Goal: Information Seeking & Learning: Learn about a topic

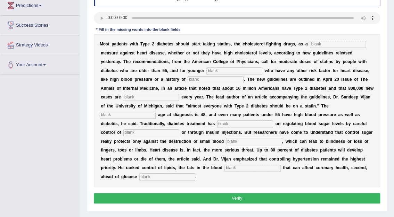
scroll to position [101, 0]
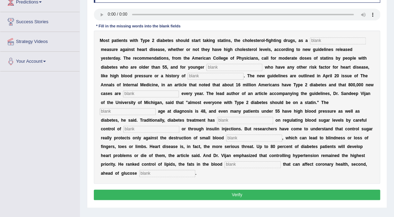
click at [311, 42] on input "text" at bounding box center [338, 41] width 56 height 7
type input "preventative"
click at [206, 69] on input "text" at bounding box center [234, 67] width 56 height 7
type input "patients"
click at [188, 76] on input "text" at bounding box center [216, 76] width 56 height 7
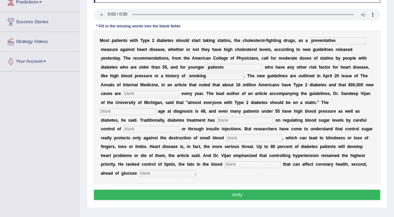
type input "smoking"
click at [179, 91] on input "text" at bounding box center [151, 94] width 56 height 7
type input "diagnosed"
click at [156, 108] on input "text" at bounding box center [128, 111] width 56 height 7
type input "average"
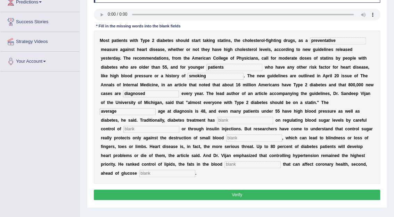
click at [273, 117] on input "text" at bounding box center [245, 120] width 56 height 7
type input "focused"
click at [179, 126] on input "text" at bounding box center [151, 129] width 56 height 7
type input "diet"
click at [282, 135] on input "text" at bounding box center [254, 138] width 56 height 7
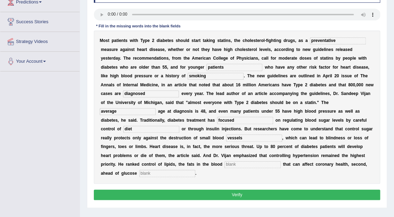
type input "vessels"
click at [237, 162] on input "text" at bounding box center [252, 165] width 56 height 7
type input "stream"
click at [139, 170] on input "text" at bounding box center [167, 173] width 56 height 7
type input "regulation"
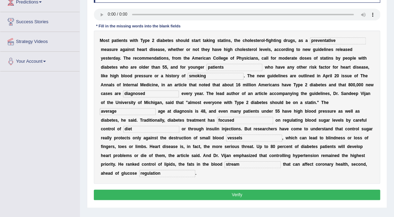
click at [233, 190] on button "Verify" at bounding box center [237, 195] width 287 height 10
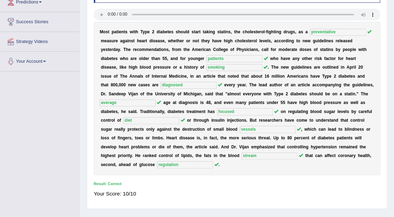
scroll to position [0, 0]
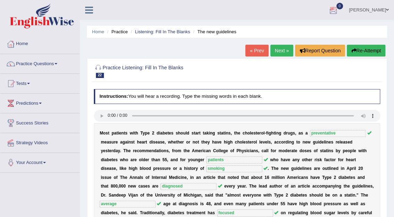
click at [286, 49] on link "Next »" at bounding box center [281, 51] width 23 height 12
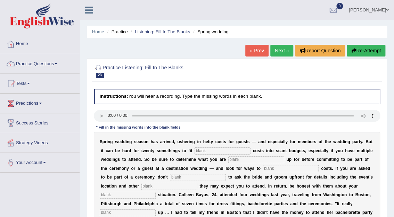
click at [195, 150] on input "text" at bounding box center [223, 151] width 56 height 7
type input "extra"
click at [228, 160] on input "text" at bounding box center [256, 160] width 56 height 7
type input "signing"
click at [263, 168] on input "text" at bounding box center [291, 168] width 56 height 7
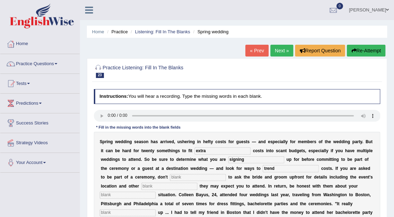
type input "trend"
click at [170, 176] on input "text" at bounding box center [198, 177] width 56 height 7
type input "teach"
click at [141, 183] on input "text" at bounding box center [169, 186] width 56 height 7
type input "functions"
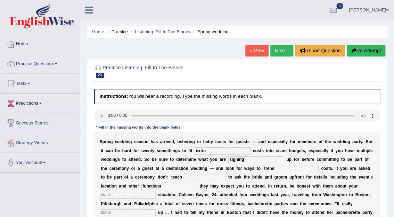
click at [156, 192] on input "text" at bounding box center [128, 195] width 56 height 7
type input "finincial"
click at [156, 210] on input "text" at bounding box center [128, 213] width 56 height 7
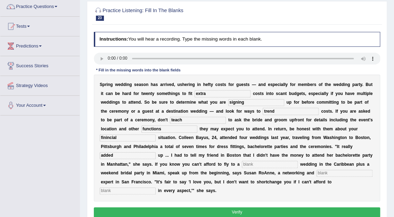
scroll to position [62, 0]
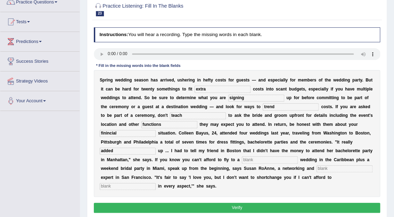
type input "added"
click at [242, 159] on input "text" at bounding box center [270, 160] width 56 height 7
type input "destination"
click at [316, 168] on input "text" at bounding box center [344, 169] width 56 height 7
click at [156, 183] on input "text" at bounding box center [128, 186] width 56 height 7
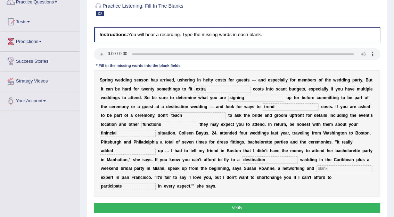
type input "participate"
click at [316, 167] on input "text" at bounding box center [344, 169] width 56 height 7
type input "etiqutte"
click at [156, 130] on input "finincial" at bounding box center [128, 133] width 56 height 7
type input "financial"
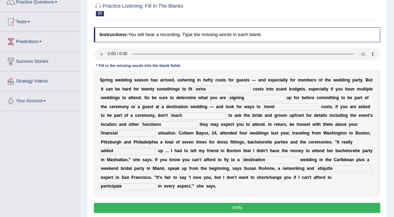
click at [263, 107] on input "trend" at bounding box center [291, 107] width 56 height 7
type input "trim"
click at [170, 115] on input "teach" at bounding box center [198, 116] width 56 height 7
type input "t"
type input "hesitate"
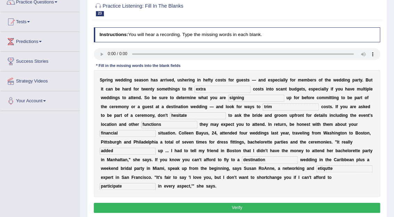
click at [225, 203] on button "Verify" at bounding box center [237, 208] width 287 height 10
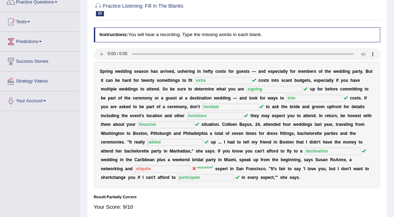
scroll to position [0, 0]
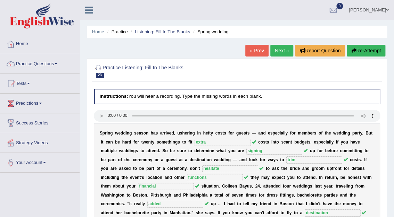
click at [281, 49] on link "Next »" at bounding box center [281, 51] width 23 height 12
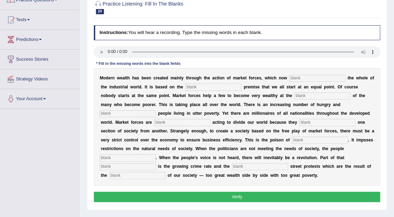
scroll to position [66, 0]
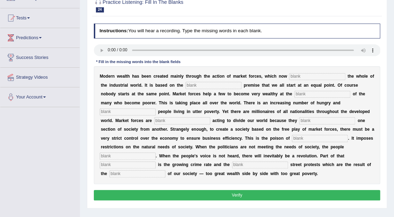
click at [297, 76] on input "text" at bounding box center [317, 76] width 56 height 7
type input "dominate"
click at [203, 84] on input "text" at bounding box center [213, 85] width 56 height 7
type input "false"
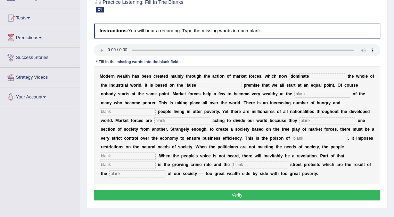
click at [294, 93] on input "text" at bounding box center [322, 94] width 56 height 7
type input "expense"
click at [156, 109] on input "text" at bounding box center [128, 112] width 56 height 7
type input "desperate"
click at [210, 117] on input "text" at bounding box center [182, 120] width 56 height 7
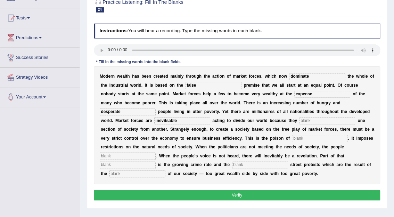
click at [210, 117] on input "inevitsable" at bounding box center [182, 120] width 56 height 7
click at [210, 117] on input "inevitable" at bounding box center [182, 120] width 56 height 7
type input "inevitably"
click at [299, 121] on input "text" at bounding box center [327, 120] width 56 height 7
type input "seprate"
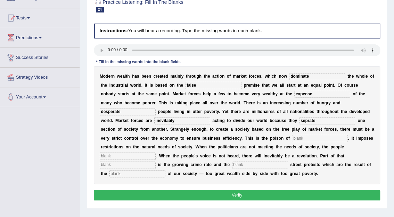
click at [292, 137] on input "text" at bounding box center [320, 138] width 56 height 7
type input "commercialization"
click at [156, 153] on input "text" at bounding box center [128, 156] width 56 height 7
type input "revolt"
click at [156, 162] on input "text" at bounding box center [128, 165] width 56 height 7
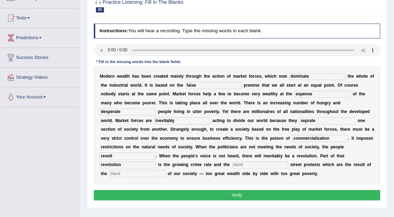
type input "revolution"
click at [288, 162] on input "text" at bounding box center [260, 165] width 56 height 7
type input "violent"
click at [163, 171] on input "text" at bounding box center [137, 174] width 56 height 7
type input "imbalance"
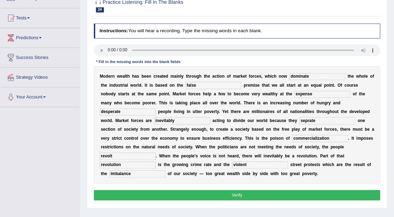
click at [235, 190] on button "Verify" at bounding box center [237, 195] width 287 height 10
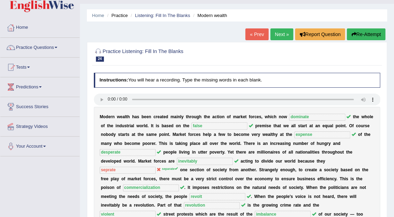
scroll to position [0, 0]
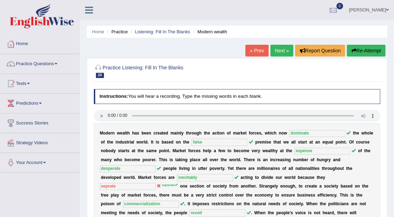
click at [288, 51] on link "Next »" at bounding box center [281, 51] width 23 height 12
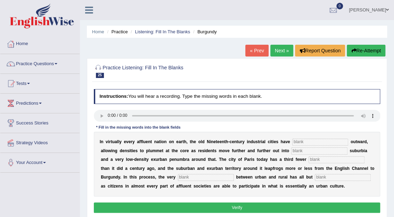
click at [300, 143] on input "text" at bounding box center [320, 142] width 56 height 7
type input "exploited"
click at [308, 160] on input "text" at bounding box center [336, 160] width 56 height 7
type input "residence"
click at [178, 175] on input "text" at bounding box center [206, 177] width 56 height 7
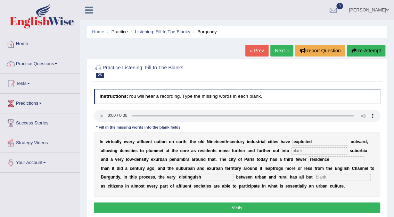
type input "distinguish"
click at [307, 140] on input "exploited" at bounding box center [320, 142] width 56 height 7
type input "exploded"
click at [291, 152] on input "text" at bounding box center [319, 151] width 56 height 7
type input "low-density"
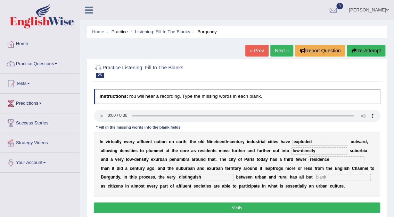
click at [308, 157] on input "residence" at bounding box center [336, 160] width 56 height 7
type input "residents"
click at [178, 176] on input "distinguish" at bounding box center [206, 177] width 56 height 7
type input "distinction"
click at [315, 176] on input "text" at bounding box center [343, 177] width 56 height 7
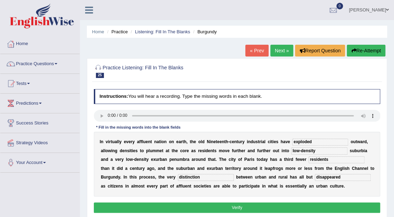
type input "disappeared"
click at [238, 210] on button "Verify" at bounding box center [237, 208] width 287 height 10
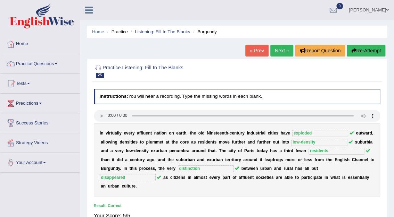
click at [278, 54] on link "Next »" at bounding box center [281, 51] width 23 height 12
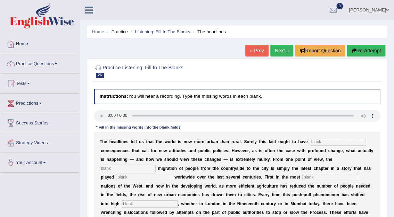
scroll to position [147, 0]
